Goal: Entertainment & Leisure: Browse casually

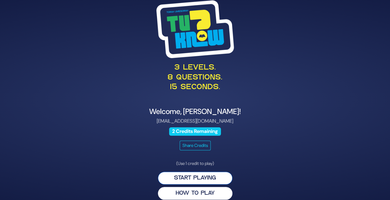
click at [184, 174] on button "Start Playing" at bounding box center [195, 178] width 75 height 13
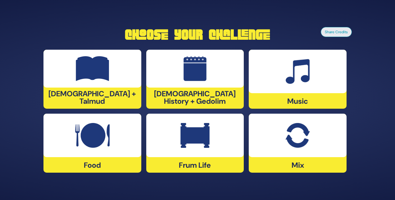
click at [299, 142] on img at bounding box center [297, 135] width 24 height 25
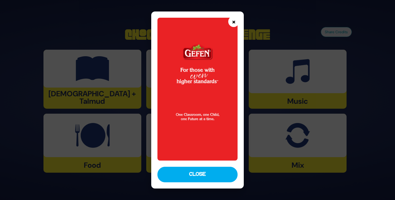
click at [234, 22] on button "×" at bounding box center [233, 21] width 11 height 11
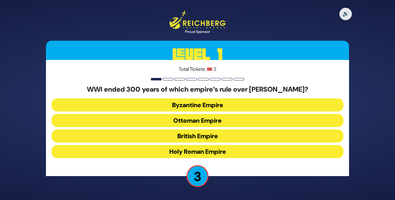
click at [190, 103] on button "Byzantine Empire" at bounding box center [198, 104] width 292 height 13
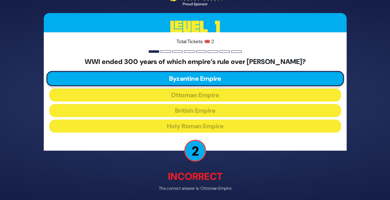
scroll to position [24, 0]
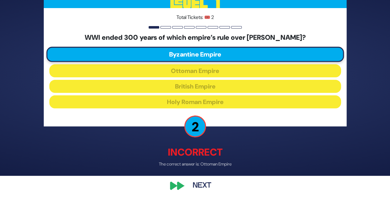
click at [199, 186] on button "Next" at bounding box center [202, 186] width 36 height 14
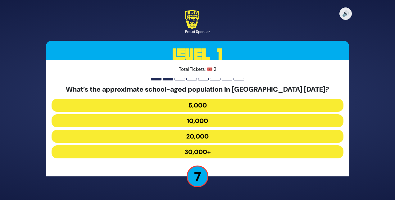
click at [198, 150] on button "30,000+" at bounding box center [198, 151] width 292 height 13
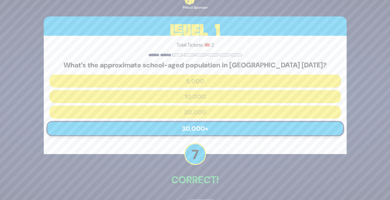
scroll to position [21, 0]
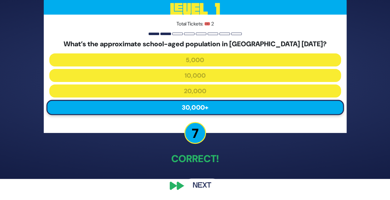
click at [201, 182] on button "Next" at bounding box center [202, 186] width 36 height 14
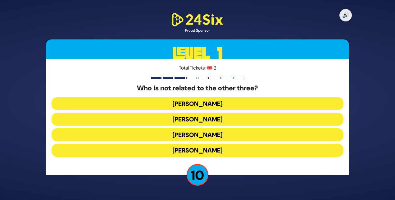
click at [209, 151] on button "[PERSON_NAME]" at bounding box center [198, 150] width 292 height 13
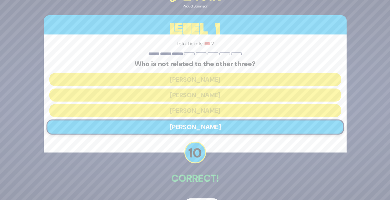
scroll to position [20, 0]
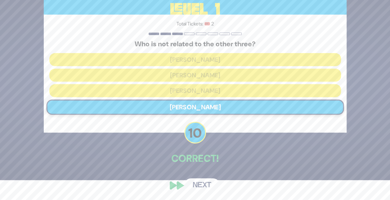
click at [198, 182] on button "Next" at bounding box center [202, 185] width 36 height 14
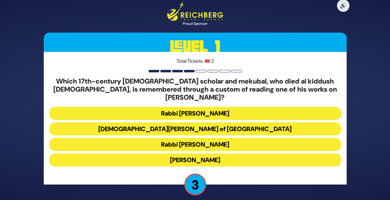
click at [189, 139] on button "Rabbi [PERSON_NAME]" at bounding box center [195, 144] width 292 height 13
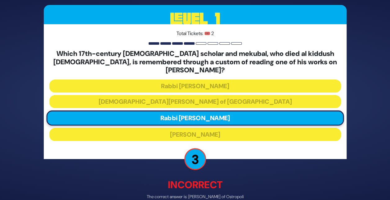
scroll to position [29, 0]
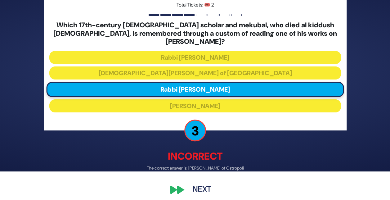
click at [204, 184] on button "Next" at bounding box center [202, 189] width 36 height 14
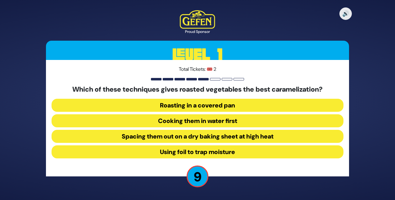
click at [164, 137] on button "Spacing them out on a dry baking sheet at high heat" at bounding box center [198, 136] width 292 height 13
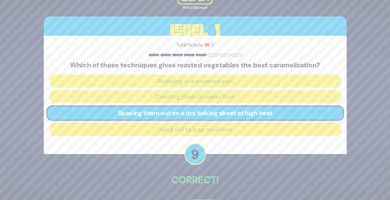
scroll to position [21, 0]
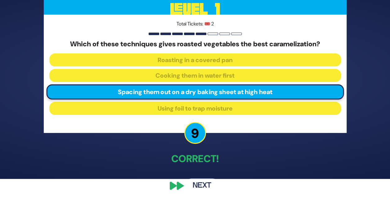
click at [206, 186] on button "Next" at bounding box center [202, 186] width 36 height 14
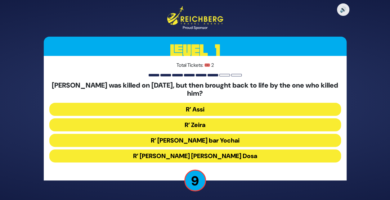
click at [189, 121] on button "R’ Zeira" at bounding box center [195, 124] width 292 height 13
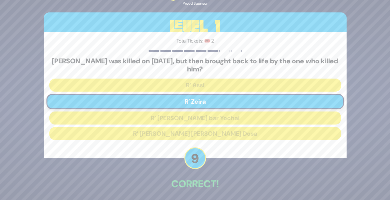
scroll to position [25, 0]
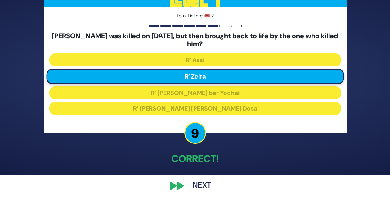
click at [199, 186] on button "Next" at bounding box center [202, 186] width 36 height 14
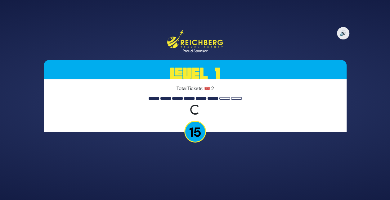
scroll to position [0, 0]
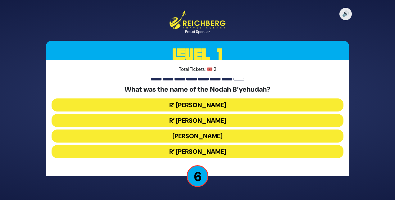
click at [200, 121] on button "R’ [PERSON_NAME]" at bounding box center [198, 120] width 292 height 13
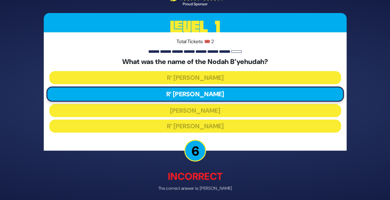
scroll to position [24, 0]
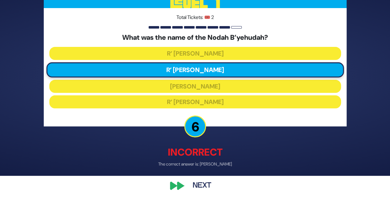
click at [202, 184] on button "Next" at bounding box center [202, 186] width 36 height 14
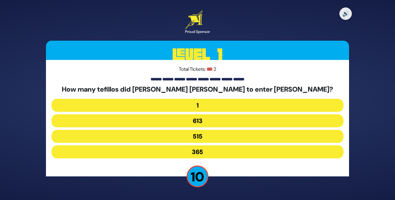
click at [193, 137] on button "515" at bounding box center [198, 136] width 292 height 13
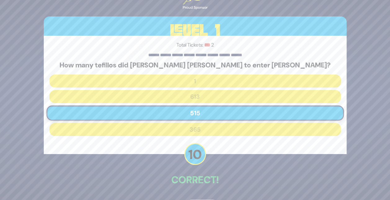
scroll to position [21, 0]
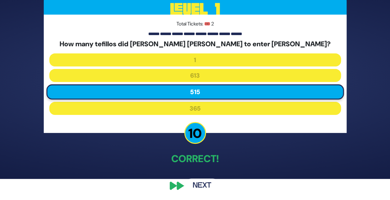
click at [199, 183] on button "Next" at bounding box center [202, 186] width 36 height 14
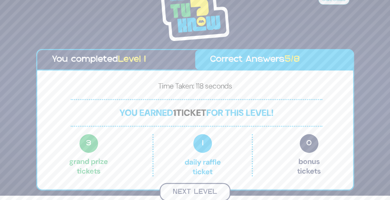
scroll to position [3, 0]
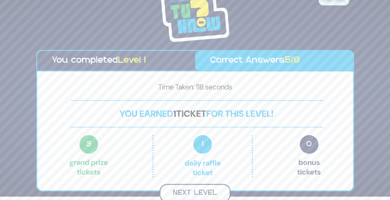
click at [201, 195] on button "Next Level" at bounding box center [195, 193] width 71 height 18
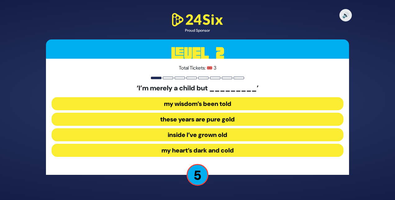
click at [179, 133] on button "inside I’ve grown old" at bounding box center [198, 134] width 292 height 13
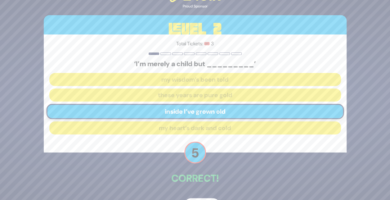
scroll to position [20, 0]
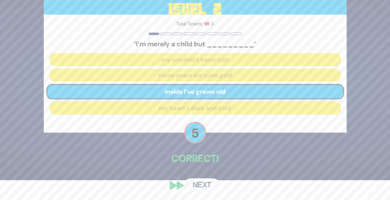
click at [199, 184] on button "Next" at bounding box center [202, 185] width 36 height 14
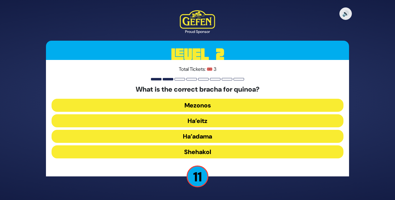
click at [199, 136] on button "Ha’adama" at bounding box center [198, 136] width 292 height 13
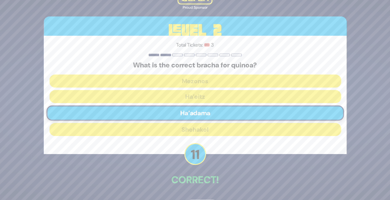
scroll to position [21, 0]
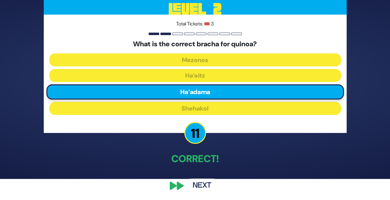
click at [197, 184] on button "Next" at bounding box center [202, 186] width 36 height 14
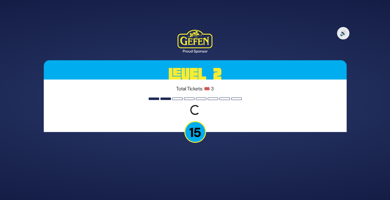
scroll to position [0, 0]
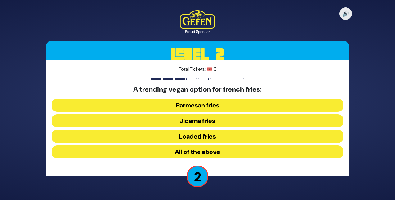
click at [185, 148] on button "All of the above" at bounding box center [198, 151] width 292 height 13
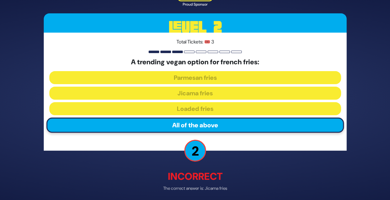
scroll to position [24, 0]
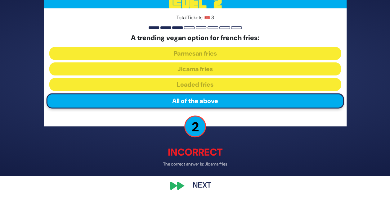
click at [200, 185] on button "Next" at bounding box center [202, 186] width 36 height 14
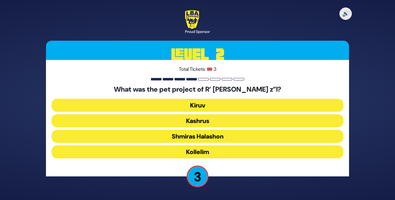
click at [194, 104] on button "Kiruv" at bounding box center [198, 105] width 292 height 13
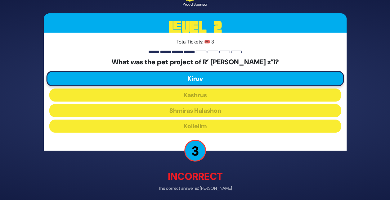
scroll to position [24, 0]
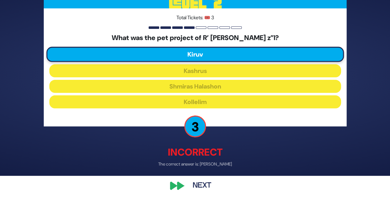
click at [203, 183] on button "Next" at bounding box center [202, 186] width 36 height 14
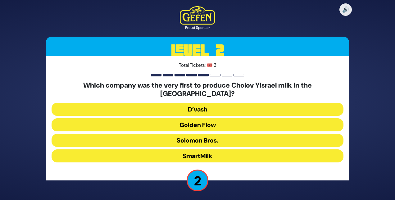
click at [178, 134] on button "Solomon Bros." at bounding box center [198, 140] width 292 height 13
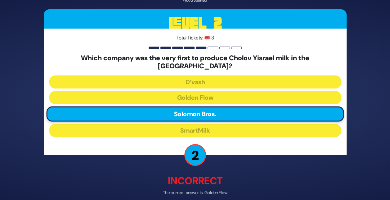
scroll to position [24, 0]
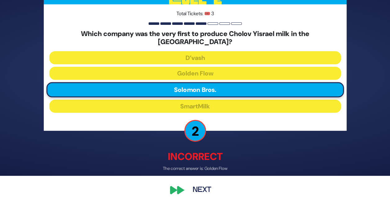
click at [196, 188] on button "Next" at bounding box center [202, 190] width 36 height 14
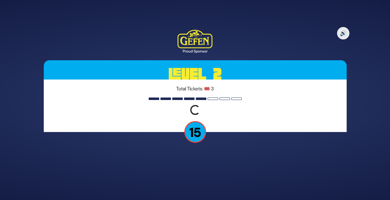
scroll to position [0, 0]
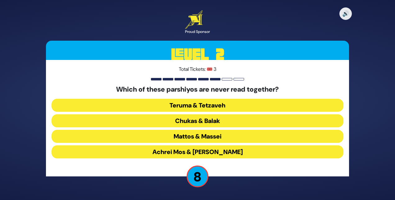
click at [189, 117] on button "Chukas & Balak" at bounding box center [198, 120] width 292 height 13
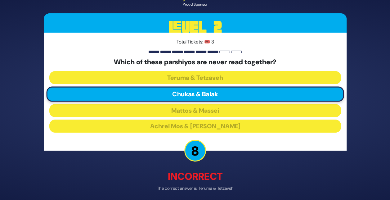
scroll to position [24, 0]
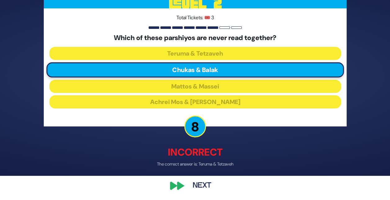
click at [207, 181] on button "Next" at bounding box center [202, 186] width 36 height 14
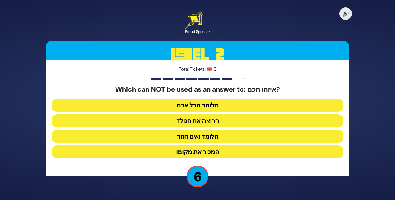
click at [189, 138] on button "הלומד ואינו חוזר" at bounding box center [198, 136] width 292 height 13
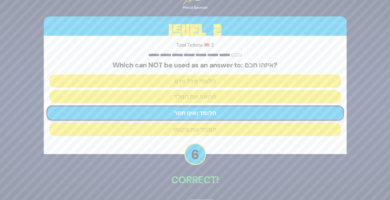
scroll to position [21, 0]
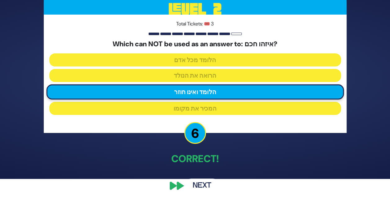
click at [196, 186] on button "Next" at bounding box center [202, 186] width 36 height 14
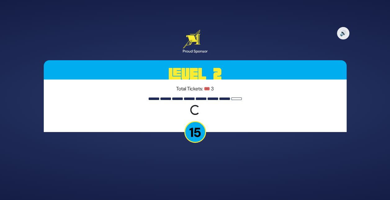
scroll to position [0, 0]
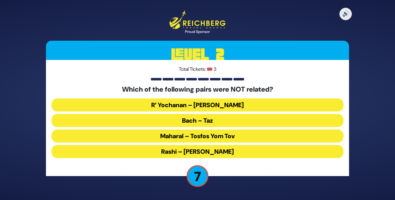
click at [197, 133] on button "Maharal – Tosfos Yom Tov" at bounding box center [198, 135] width 292 height 13
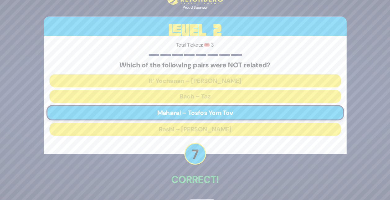
scroll to position [21, 0]
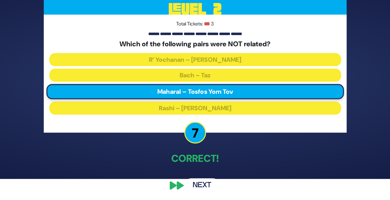
click at [198, 183] on button "Next" at bounding box center [202, 185] width 36 height 14
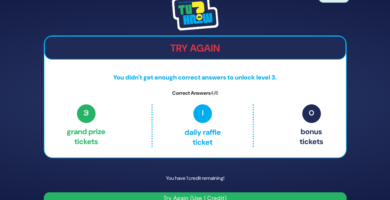
scroll to position [11, 0]
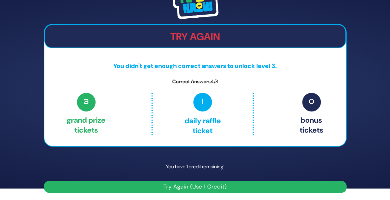
click at [203, 185] on button "Try Again (Use 1 Credit)" at bounding box center [195, 187] width 303 height 12
click at [170, 189] on button "Try Again (Use 1 Credit)" at bounding box center [195, 187] width 303 height 12
click at [189, 185] on button "Try Again (Use 1 Credit)" at bounding box center [195, 187] width 303 height 12
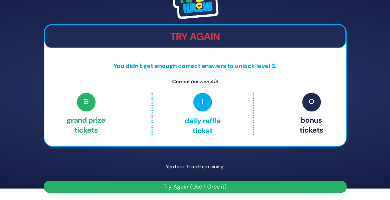
click at [189, 185] on button "Try Again (Use 1 Credit)" at bounding box center [195, 187] width 303 height 12
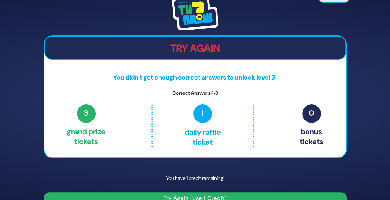
click at [176, 10] on img at bounding box center [195, 13] width 47 height 35
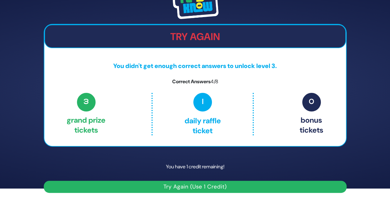
click at [196, 185] on button "Try Again (Use 1 Credit)" at bounding box center [195, 187] width 303 height 12
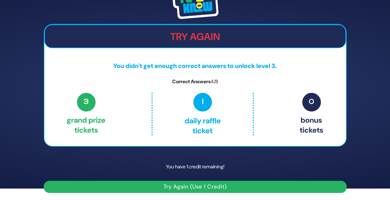
click at [196, 185] on button "Try Again (Use 1 Credit)" at bounding box center [195, 187] width 303 height 12
drag, startPoint x: 196, startPoint y: 185, endPoint x: 161, endPoint y: 166, distance: 40.0
click at [161, 166] on p "You have 1 credit remaining!" at bounding box center [195, 167] width 303 height 18
click at [111, 181] on button "Try Again (Use 1 Credit)" at bounding box center [195, 187] width 303 height 12
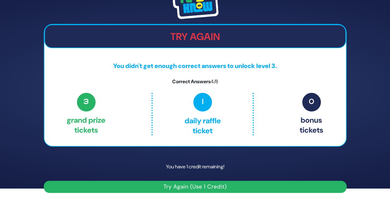
scroll to position [0, 0]
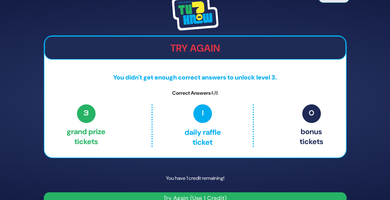
click at [144, 195] on button "Try Again (Use 1 Credit)" at bounding box center [195, 198] width 303 height 12
click at [204, 194] on button "Try Again (Use 1 Credit)" at bounding box center [195, 198] width 303 height 12
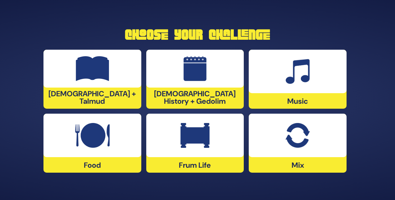
click at [291, 150] on div at bounding box center [298, 135] width 98 height 43
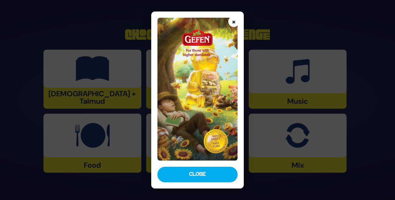
click at [234, 24] on button "×" at bounding box center [233, 21] width 11 height 11
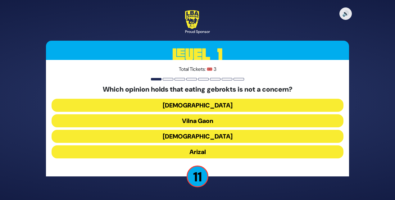
click at [198, 119] on button "Vilna Gaon" at bounding box center [198, 120] width 292 height 13
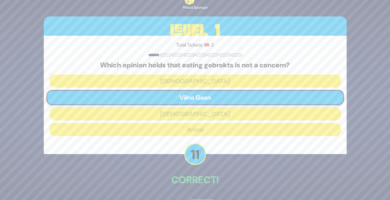
scroll to position [21, 0]
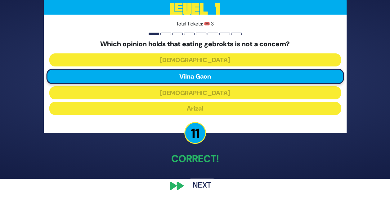
click at [200, 185] on button "Next" at bounding box center [202, 186] width 36 height 14
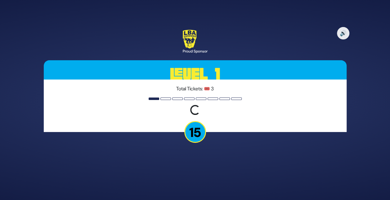
scroll to position [0, 0]
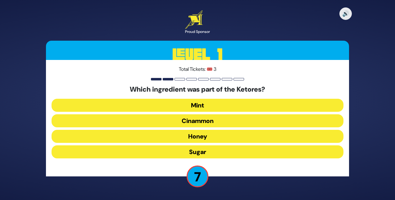
click at [208, 120] on button "Cinammon" at bounding box center [198, 120] width 292 height 13
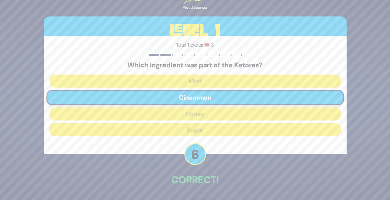
scroll to position [21, 0]
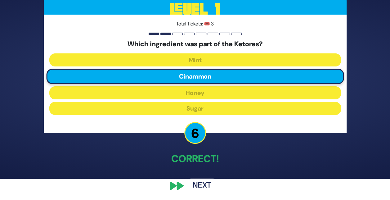
click at [196, 183] on button "Next" at bounding box center [202, 186] width 36 height 14
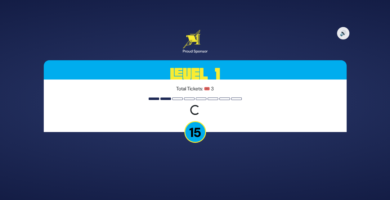
scroll to position [0, 0]
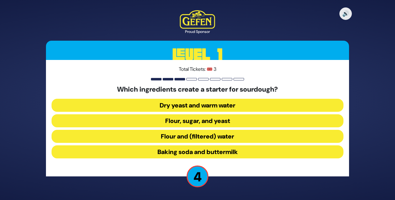
click at [183, 104] on button "Dry yeast and warm water" at bounding box center [198, 105] width 292 height 13
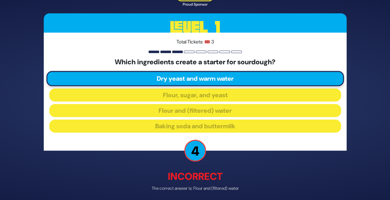
scroll to position [24, 0]
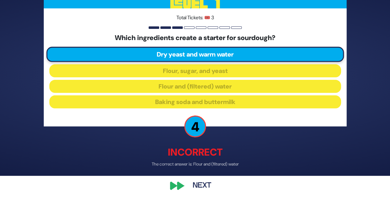
click at [197, 186] on button "Next" at bounding box center [202, 186] width 36 height 14
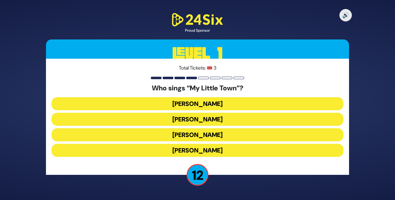
click at [190, 135] on button "Shulem Lemmer" at bounding box center [198, 134] width 292 height 13
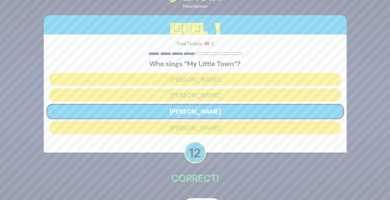
scroll to position [20, 0]
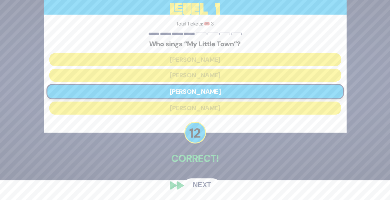
click at [205, 184] on button "Next" at bounding box center [202, 185] width 36 height 14
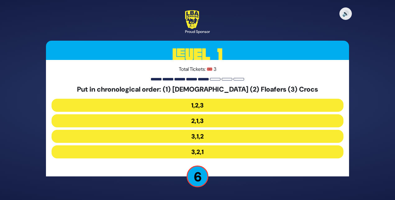
click at [195, 135] on button "3,1,2" at bounding box center [198, 136] width 292 height 13
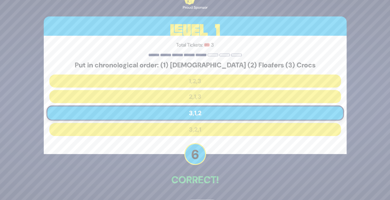
scroll to position [21, 0]
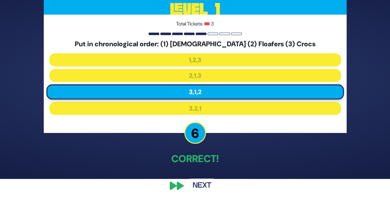
click at [198, 183] on button "Next" at bounding box center [202, 186] width 36 height 14
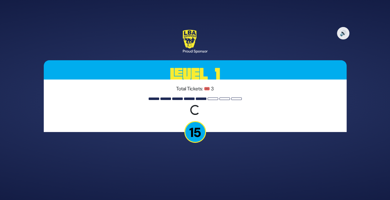
scroll to position [0, 0]
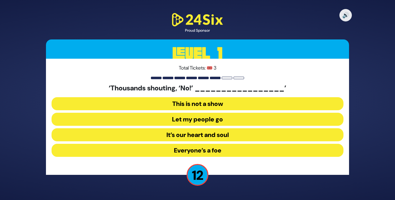
click at [195, 116] on button "Let my people go" at bounding box center [198, 119] width 292 height 13
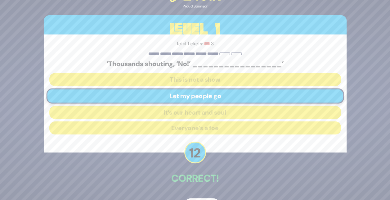
scroll to position [20, 0]
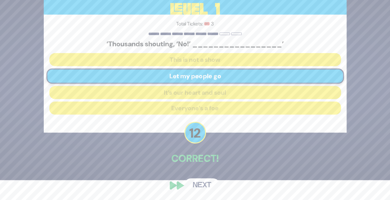
click at [205, 183] on button "Next" at bounding box center [202, 185] width 36 height 14
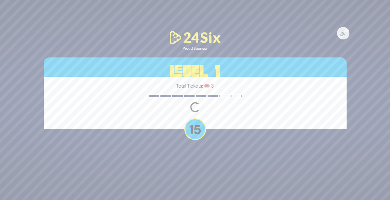
scroll to position [0, 0]
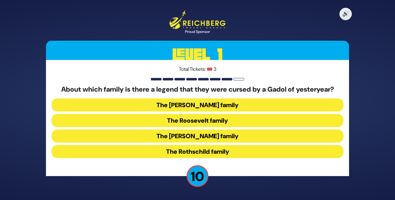
click at [193, 133] on button "The Kennedy family" at bounding box center [198, 135] width 292 height 13
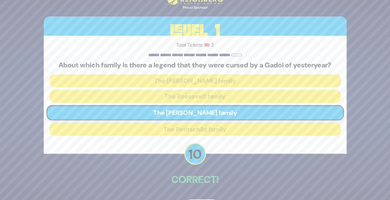
scroll to position [21, 0]
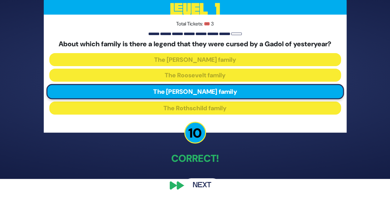
click at [201, 186] on button "Next" at bounding box center [202, 185] width 36 height 14
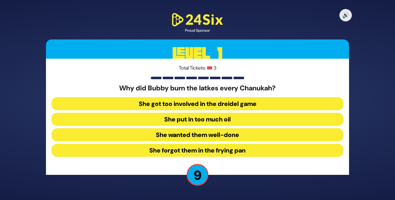
click at [198, 150] on button "She forgot them in the frying pan" at bounding box center [198, 150] width 292 height 13
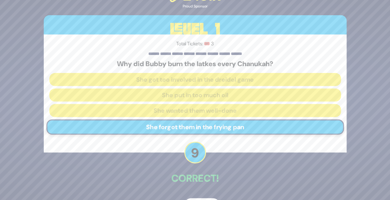
scroll to position [20, 0]
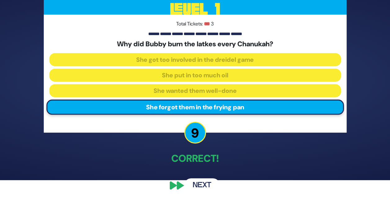
click at [198, 186] on button "Next" at bounding box center [202, 185] width 36 height 14
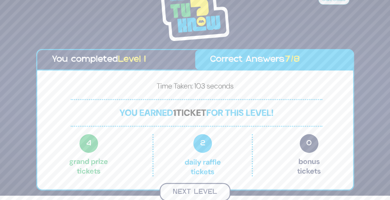
scroll to position [3, 0]
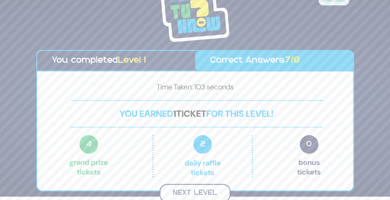
click at [202, 191] on button "Next Level" at bounding box center [195, 193] width 71 height 18
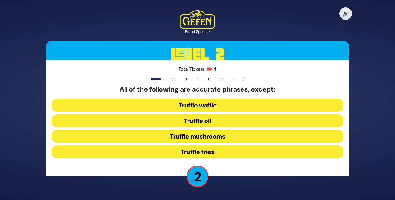
click at [193, 105] on button "Truffle waffle" at bounding box center [198, 105] width 292 height 13
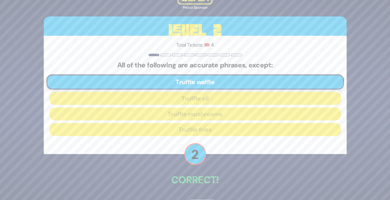
scroll to position [21, 0]
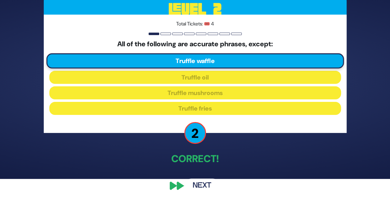
click at [201, 183] on button "Next" at bounding box center [202, 186] width 36 height 14
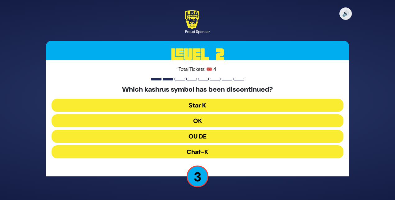
click at [190, 119] on button "OK" at bounding box center [198, 120] width 292 height 13
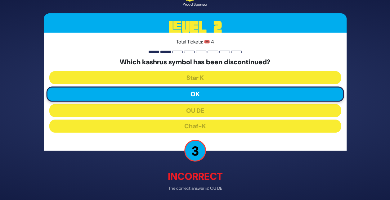
scroll to position [24, 0]
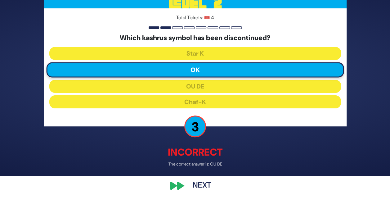
click at [204, 184] on button "Next" at bounding box center [202, 186] width 36 height 14
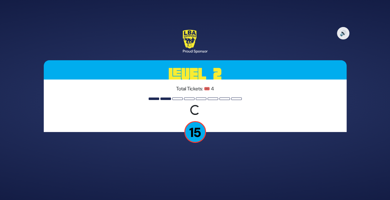
scroll to position [0, 0]
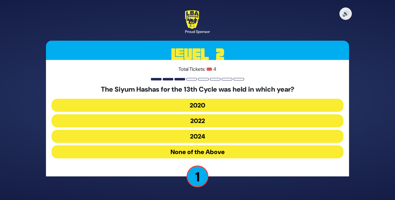
click at [208, 151] on button "None of the Above" at bounding box center [198, 151] width 292 height 13
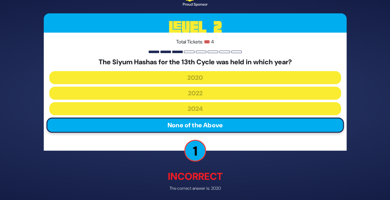
scroll to position [24, 0]
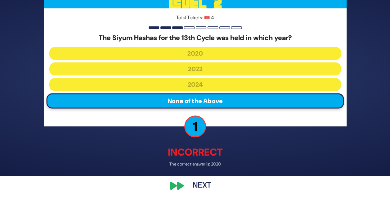
click at [205, 183] on button "Next" at bounding box center [202, 186] width 36 height 14
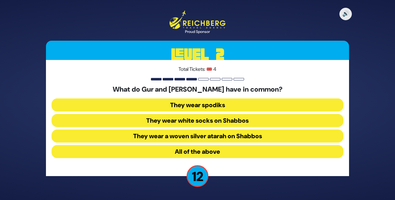
click at [174, 102] on button "They wear spodiks" at bounding box center [198, 104] width 292 height 13
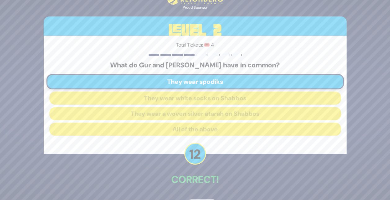
scroll to position [21, 0]
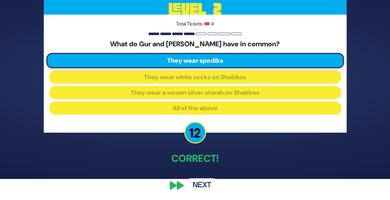
click at [203, 183] on button "Next" at bounding box center [202, 185] width 36 height 14
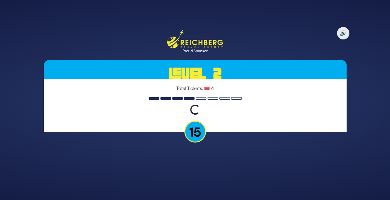
scroll to position [0, 0]
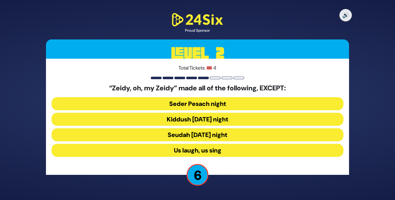
click at [181, 130] on button "Seudah Friday night" at bounding box center [198, 134] width 292 height 13
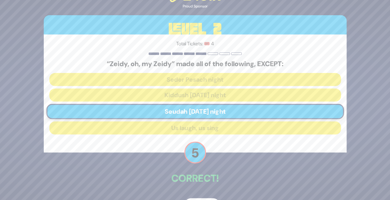
scroll to position [20, 0]
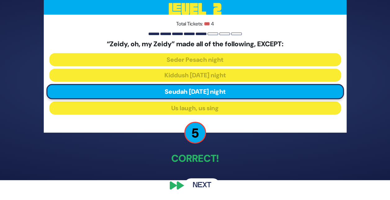
click at [199, 182] on button "Next" at bounding box center [202, 185] width 36 height 14
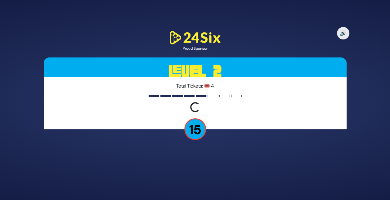
scroll to position [0, 0]
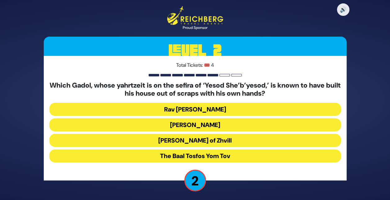
click at [188, 143] on button "Rav Shlomke of Zhvill" at bounding box center [195, 140] width 292 height 13
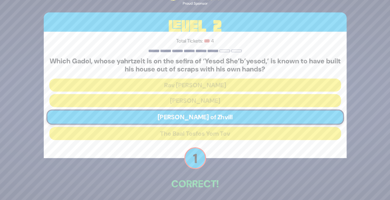
scroll to position [25, 0]
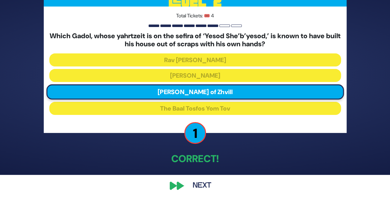
click at [202, 184] on button "Next" at bounding box center [202, 186] width 36 height 14
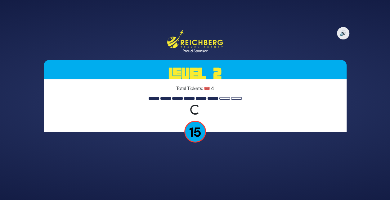
scroll to position [0, 0]
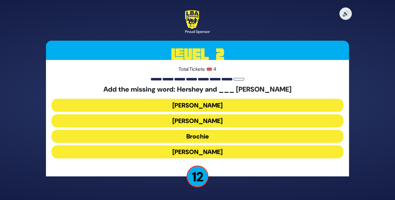
click at [199, 106] on button "Raizy" at bounding box center [198, 105] width 292 height 13
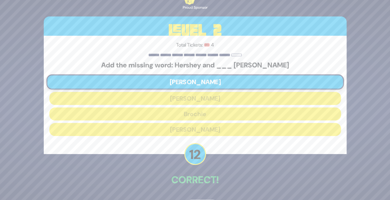
scroll to position [21, 0]
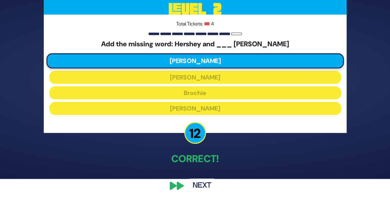
click at [202, 182] on button "Next" at bounding box center [202, 186] width 36 height 14
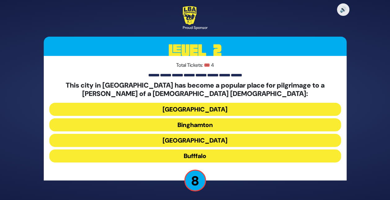
click at [203, 152] on button "Bufffalo" at bounding box center [195, 155] width 292 height 13
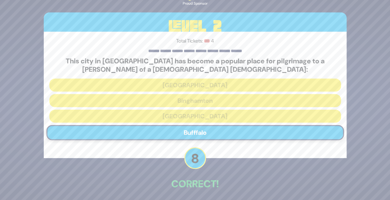
scroll to position [25, 0]
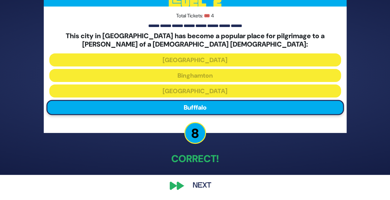
click at [198, 184] on button "Next" at bounding box center [202, 186] width 36 height 14
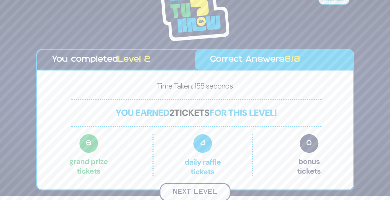
scroll to position [3, 0]
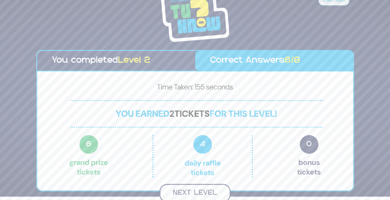
click at [207, 193] on button "Next Level" at bounding box center [195, 193] width 71 height 18
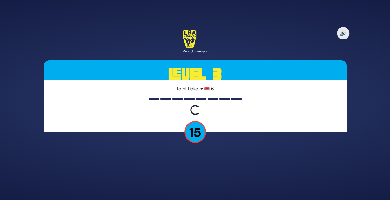
scroll to position [0, 0]
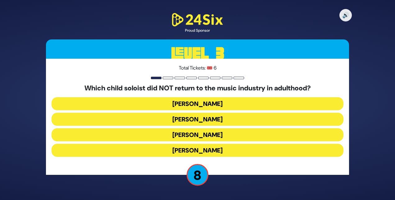
click at [198, 133] on button "Shaul Elson" at bounding box center [198, 134] width 292 height 13
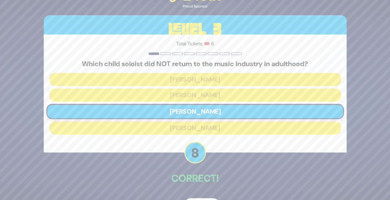
scroll to position [20, 0]
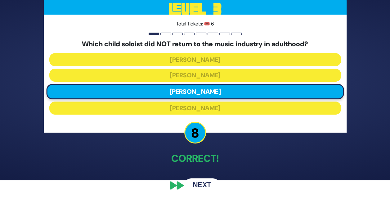
click at [202, 184] on button "Next" at bounding box center [202, 185] width 36 height 14
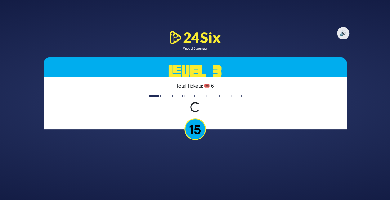
scroll to position [0, 0]
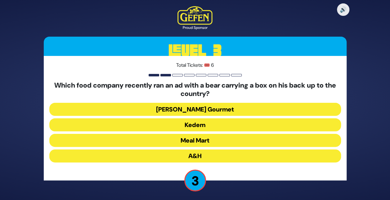
click at [206, 122] on button "Kedem" at bounding box center [195, 124] width 292 height 13
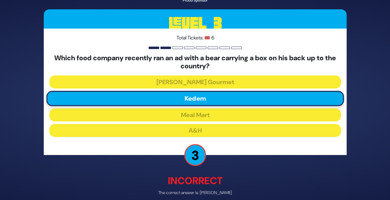
scroll to position [29, 0]
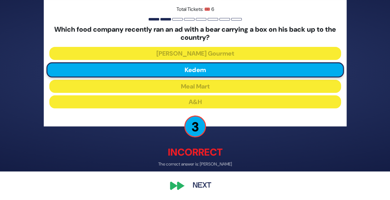
click at [202, 184] on button "Next" at bounding box center [202, 185] width 36 height 14
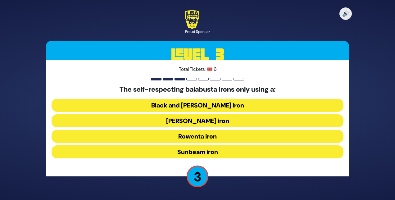
click at [203, 121] on button "Hamilton iron" at bounding box center [198, 120] width 292 height 13
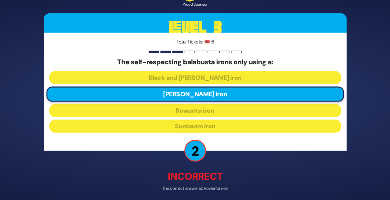
scroll to position [24, 0]
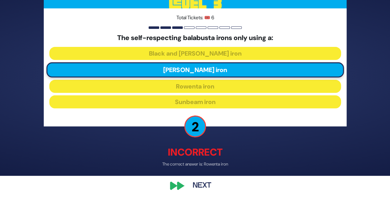
click at [197, 186] on button "Next" at bounding box center [202, 186] width 36 height 14
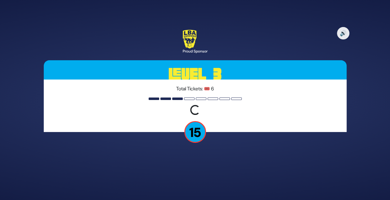
scroll to position [0, 0]
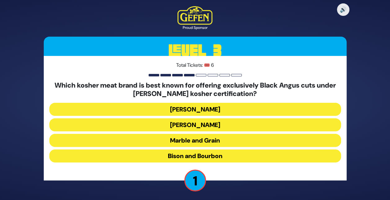
click at [185, 107] on button "Solomon’s" at bounding box center [195, 109] width 292 height 13
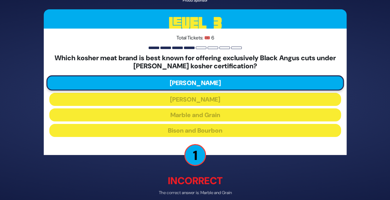
scroll to position [29, 0]
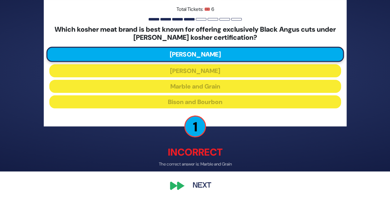
click at [201, 184] on button "Next" at bounding box center [202, 185] width 36 height 14
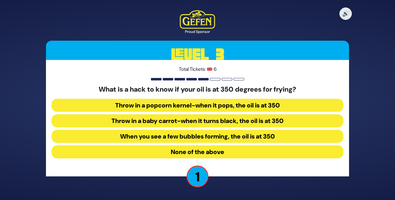
click at [182, 135] on button "When you see a few bubbles forming, the oil is at 350" at bounding box center [198, 136] width 292 height 13
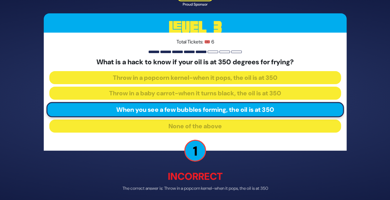
scroll to position [24, 0]
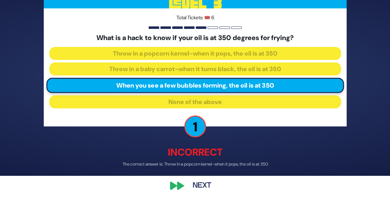
click at [200, 184] on button "Next" at bounding box center [202, 186] width 36 height 14
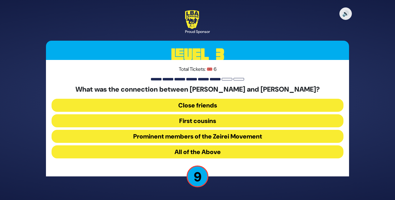
click at [202, 154] on button "All of the Above" at bounding box center [198, 151] width 292 height 13
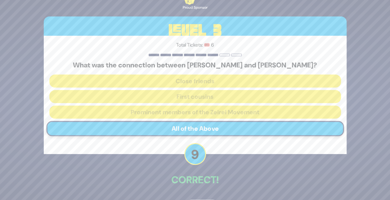
scroll to position [21, 0]
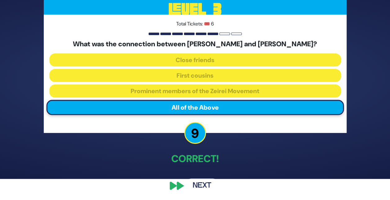
click at [207, 184] on button "Next" at bounding box center [202, 186] width 36 height 14
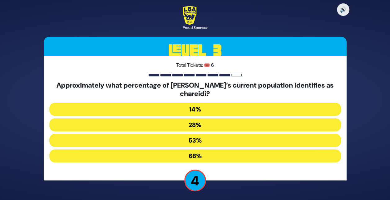
click at [186, 140] on button "53%" at bounding box center [195, 140] width 292 height 13
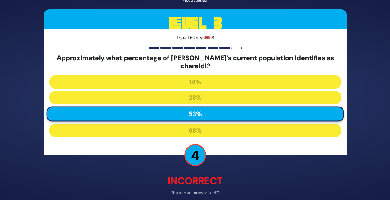
scroll to position [29, 0]
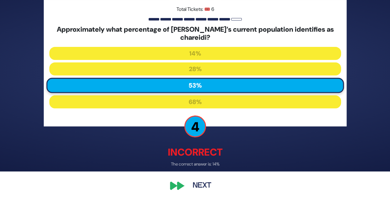
click at [209, 184] on button "Next" at bounding box center [202, 185] width 36 height 14
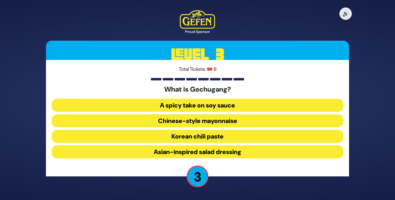
click at [192, 139] on button "Korean chili paste" at bounding box center [198, 136] width 292 height 13
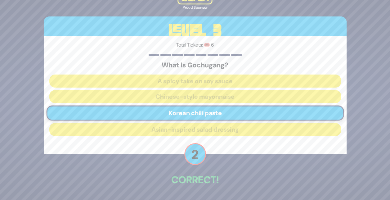
scroll to position [21, 0]
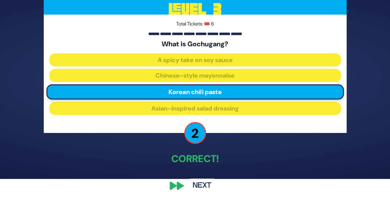
click at [202, 182] on button "Next" at bounding box center [202, 186] width 36 height 14
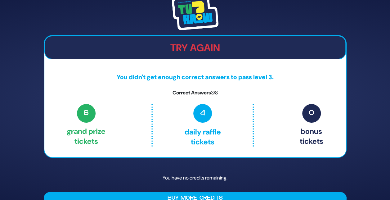
scroll to position [12, 0]
